Goal: Task Accomplishment & Management: Manage account settings

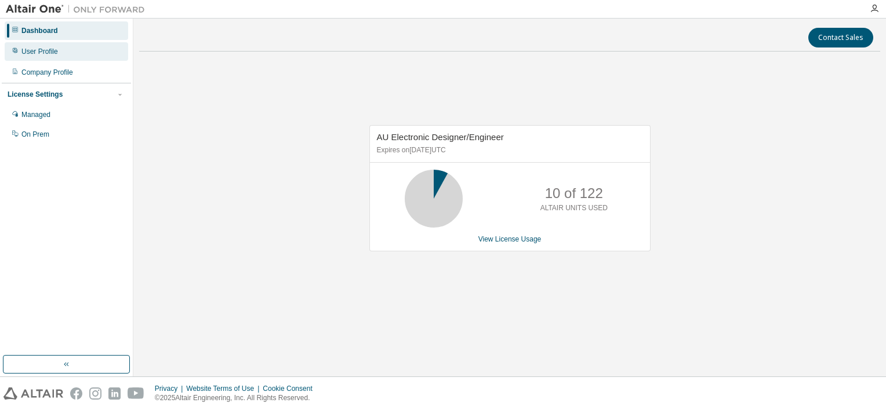
click at [38, 53] on div "User Profile" at bounding box center [39, 51] width 37 height 9
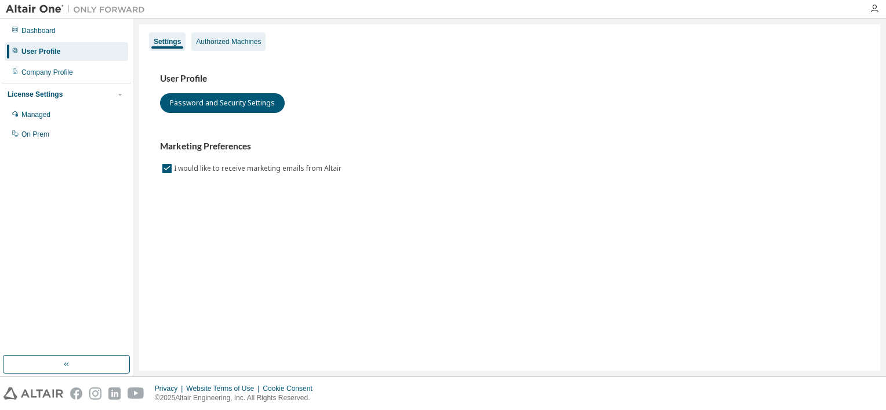
click at [225, 45] on div "Authorized Machines" at bounding box center [228, 41] width 65 height 9
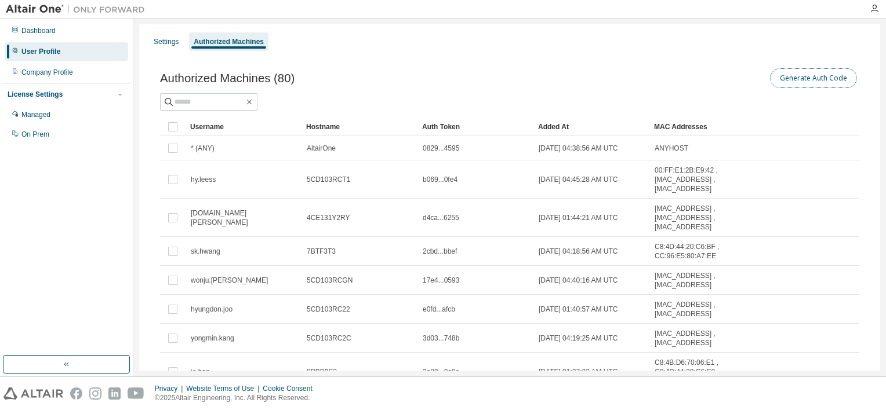
click at [812, 72] on button "Generate Auth Code" at bounding box center [813, 78] width 87 height 20
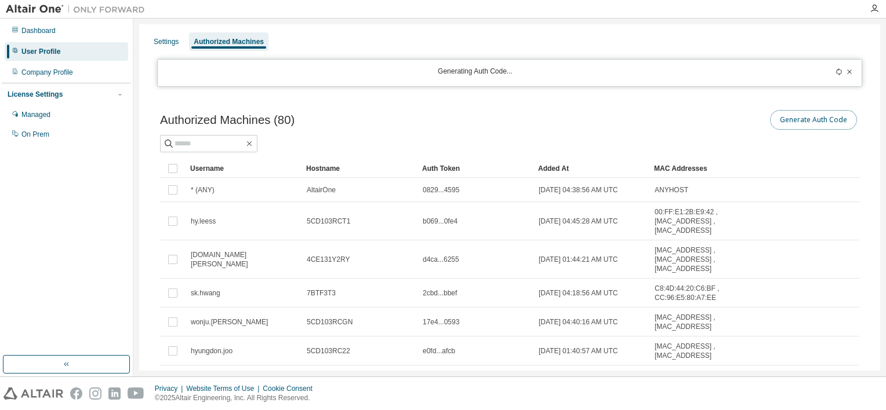
click at [811, 126] on button "Generate Auth Code" at bounding box center [813, 120] width 87 height 20
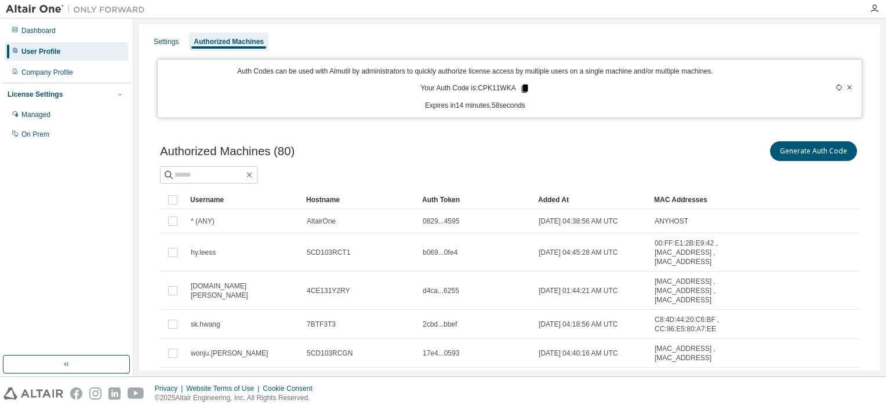
click at [521, 87] on icon at bounding box center [524, 89] width 6 height 8
